Goal: Transaction & Acquisition: Purchase product/service

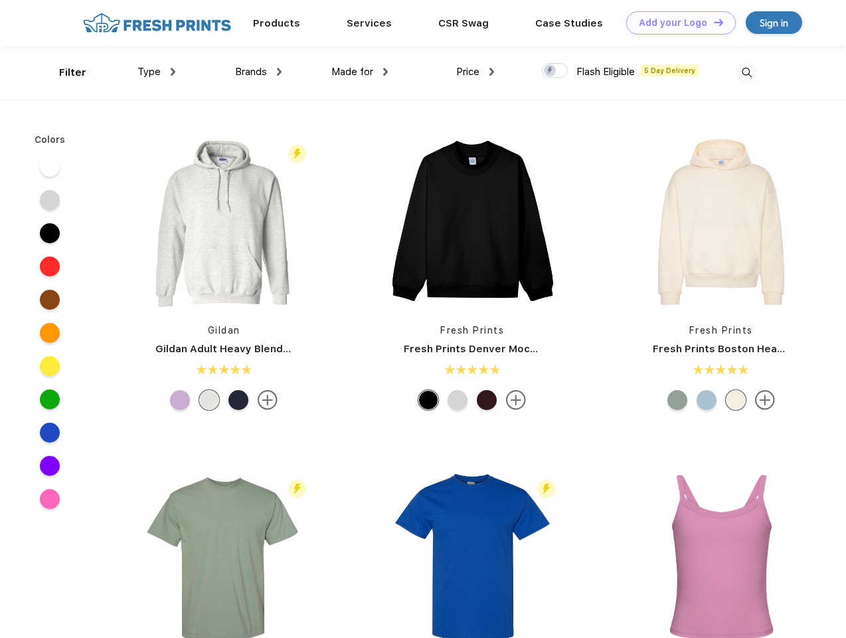
click at [676, 23] on link "Add your Logo Design Tool" at bounding box center [681, 22] width 110 height 23
click at [0, 0] on div "Design Tool" at bounding box center [0, 0] width 0 height 0
click at [713, 22] on link "Add your Logo Design Tool" at bounding box center [681, 22] width 110 height 23
click at [64, 72] on div "Filter" at bounding box center [72, 72] width 27 height 15
click at [157, 72] on span "Type" at bounding box center [149, 72] width 23 height 12
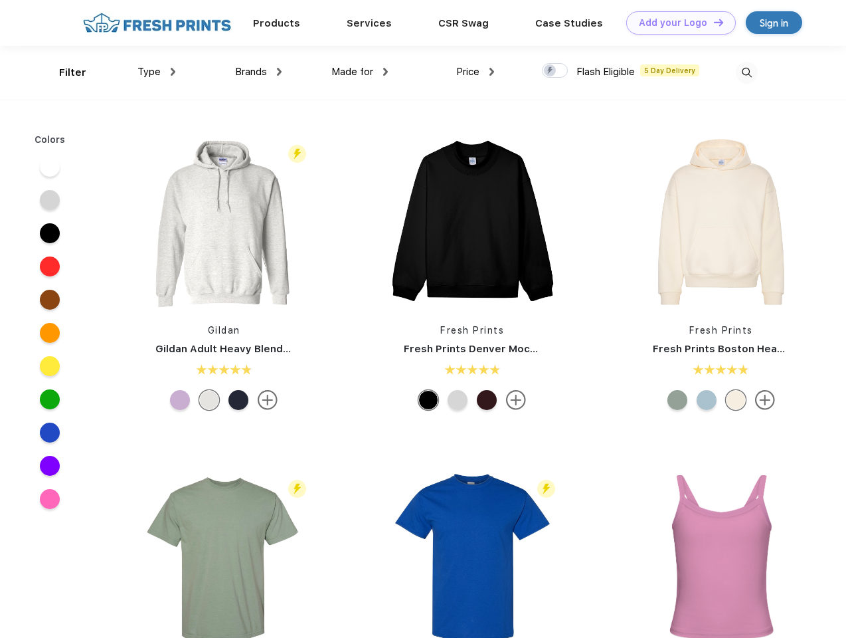
click at [258, 72] on span "Brands" at bounding box center [251, 72] width 32 height 12
click at [360, 72] on span "Made for" at bounding box center [353, 72] width 42 height 12
click at [476, 72] on span "Price" at bounding box center [467, 72] width 23 height 12
click at [555, 71] on div at bounding box center [555, 70] width 26 height 15
click at [551, 71] on input "checkbox" at bounding box center [546, 66] width 9 height 9
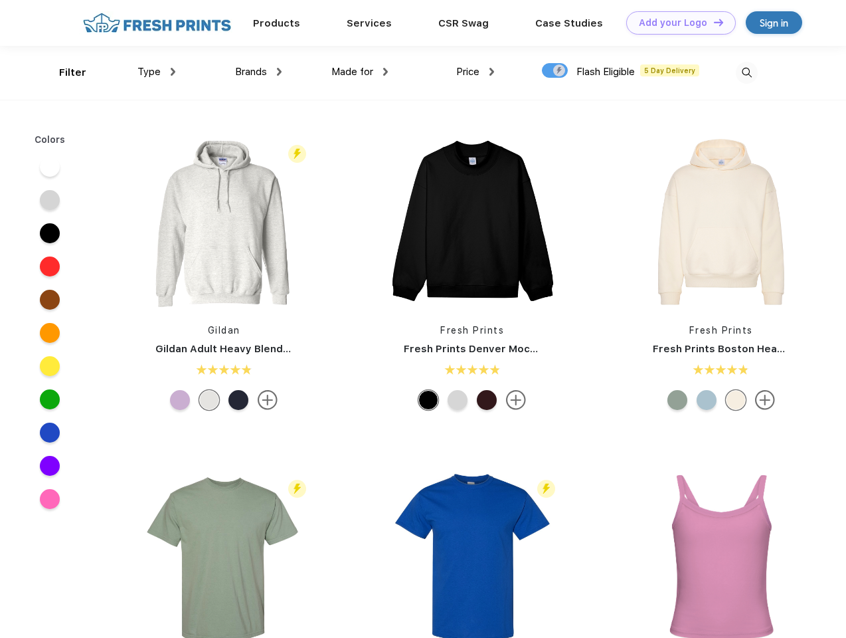
click at [747, 72] on img at bounding box center [747, 73] width 22 height 22
